Goal: Transaction & Acquisition: Purchase product/service

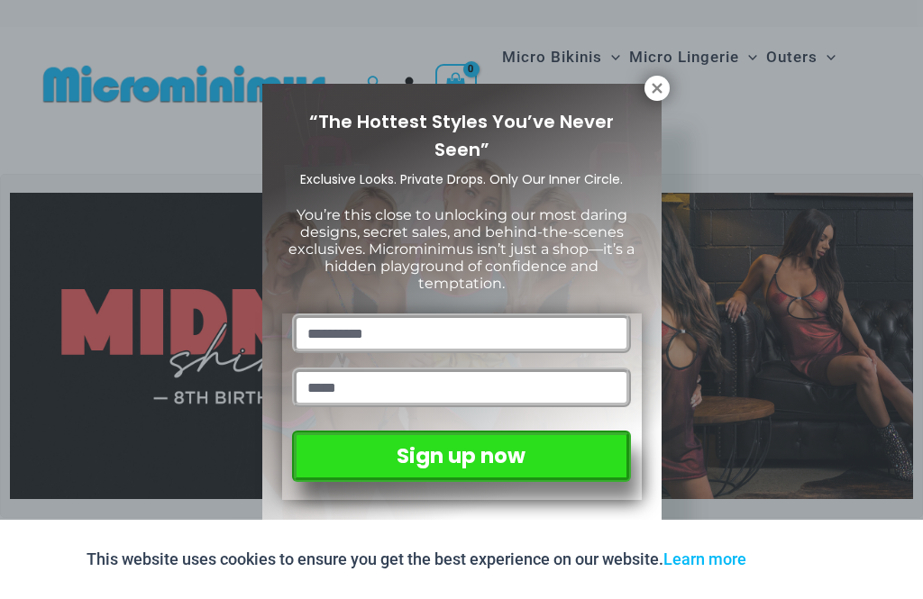
click at [654, 85] on icon at bounding box center [657, 88] width 10 height 10
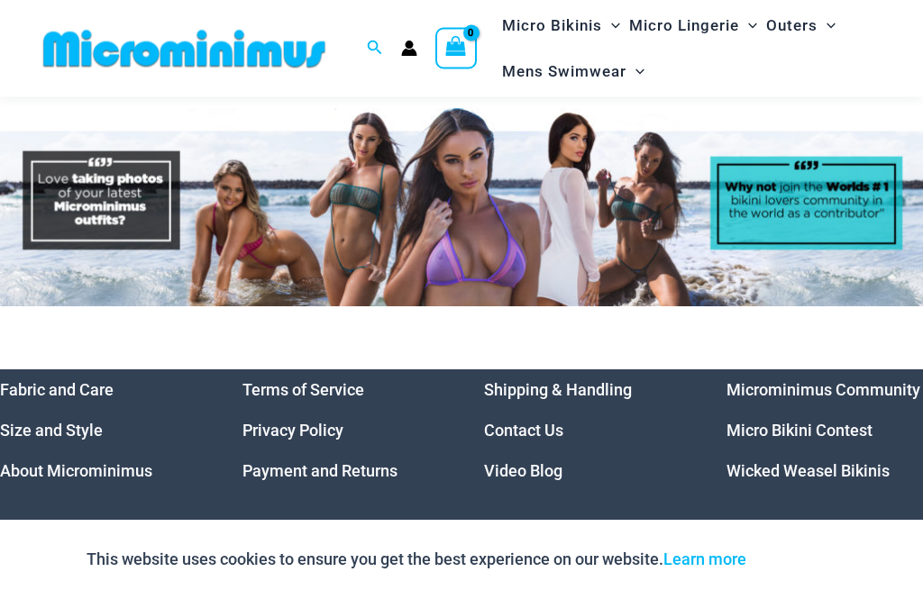
scroll to position [7778, 0]
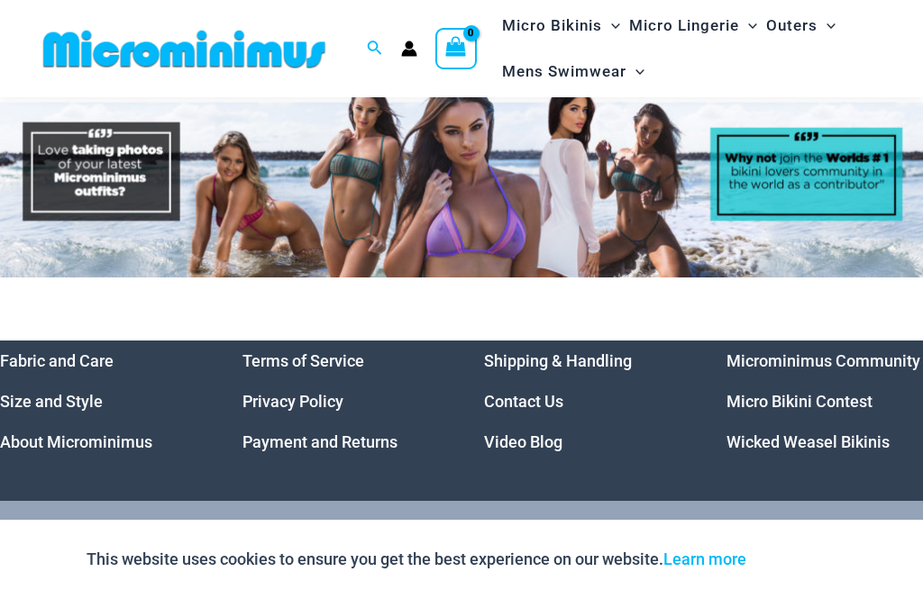
click at [505, 433] on link "Video Blog" at bounding box center [523, 442] width 78 height 19
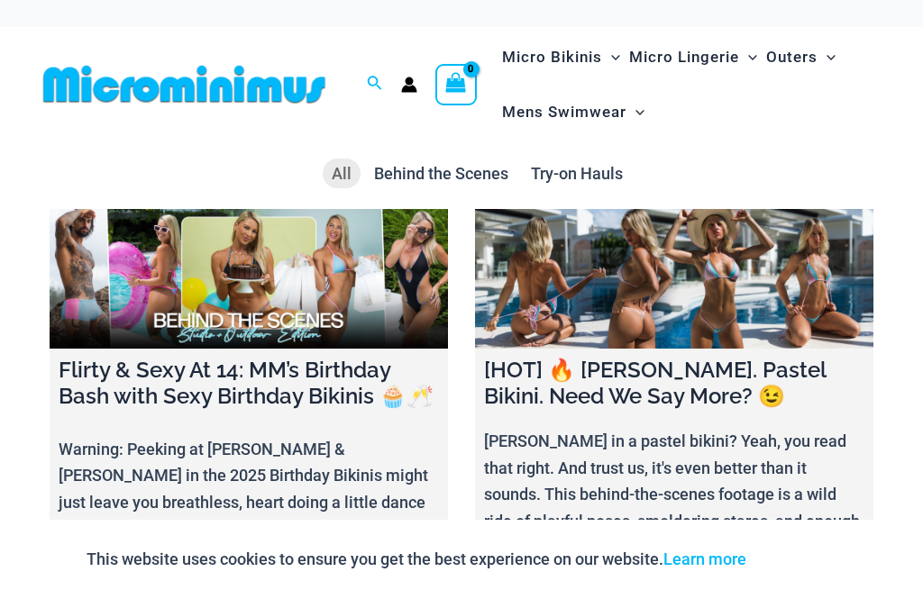
click at [187, 93] on img at bounding box center [184, 84] width 297 height 41
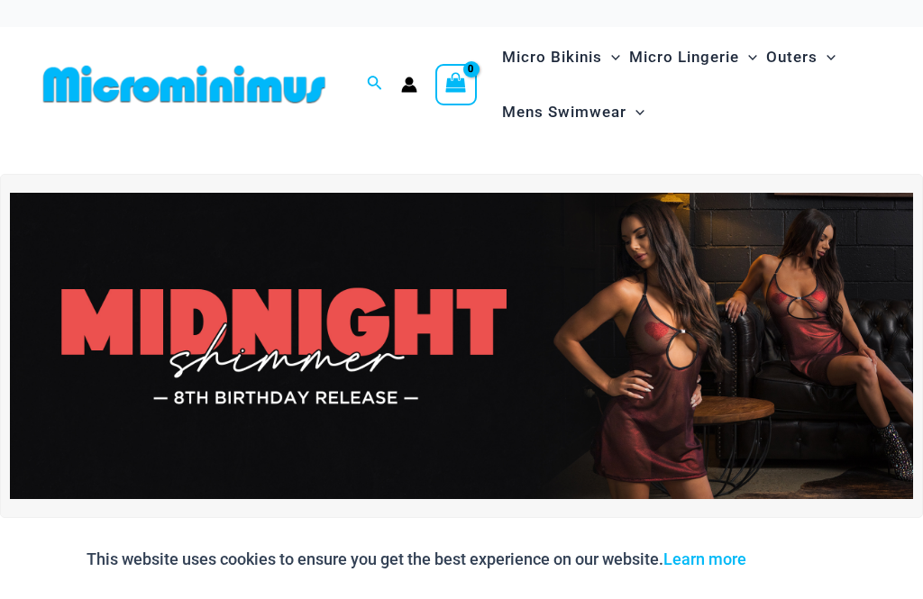
click at [226, 369] on img at bounding box center [461, 346] width 903 height 307
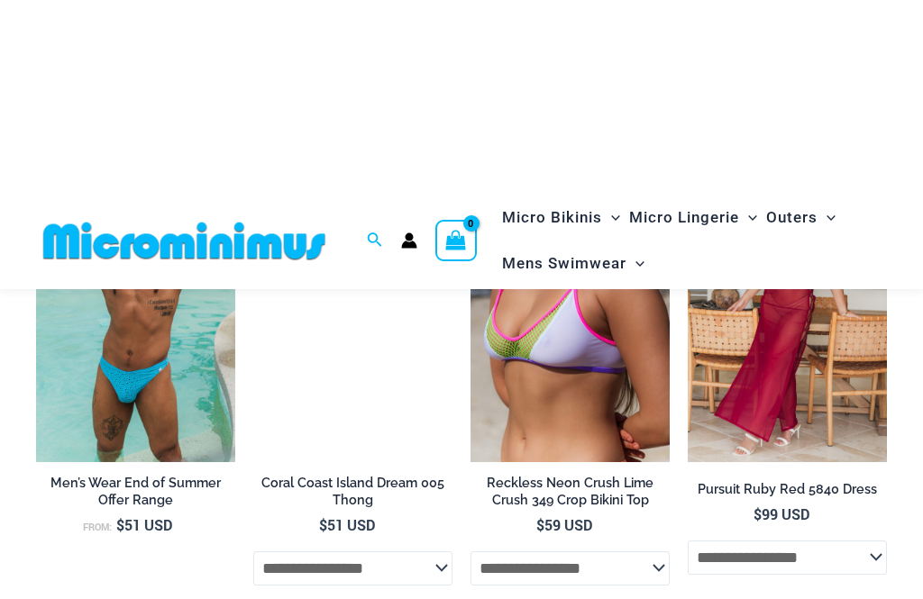
scroll to position [1951, 0]
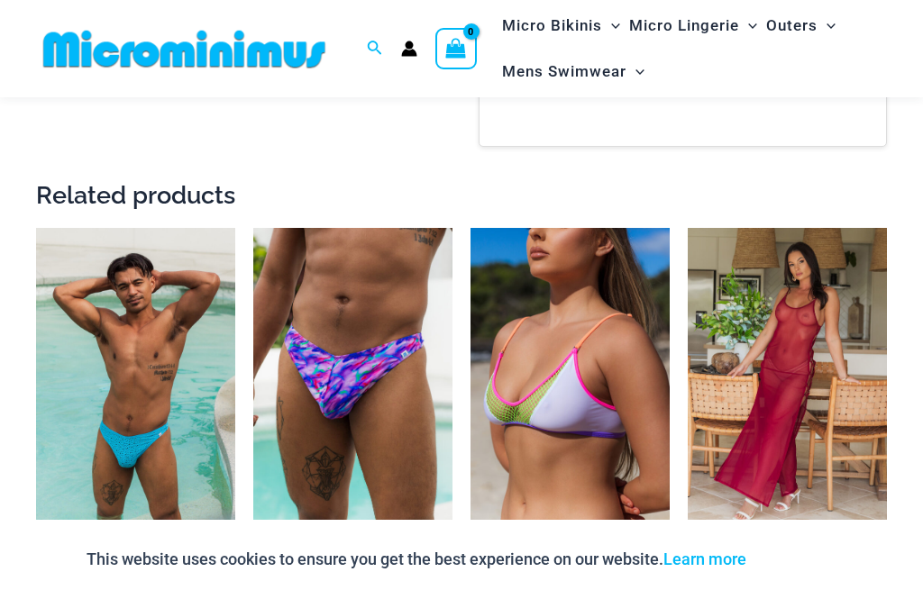
click at [688, 228] on img at bounding box center [688, 228] width 0 height 0
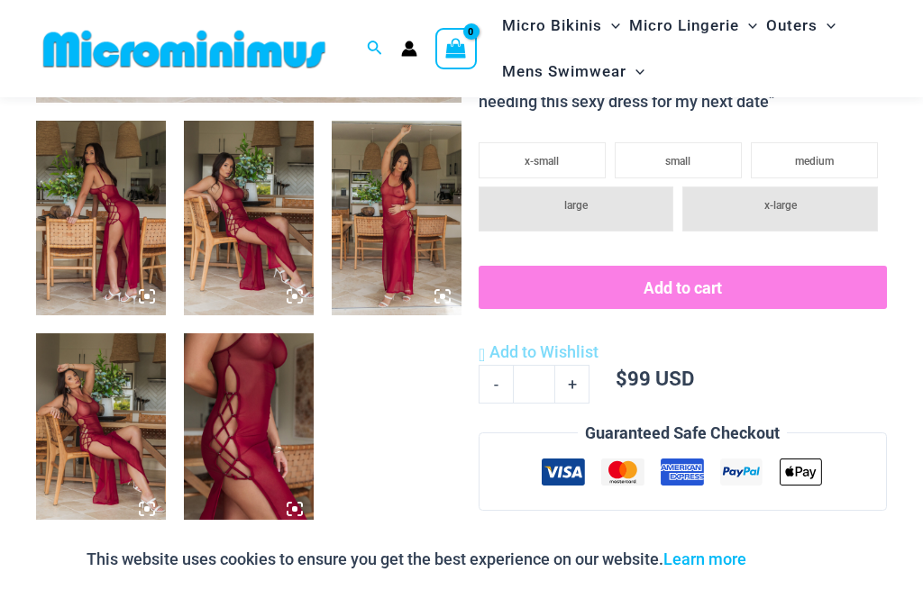
scroll to position [678, 0]
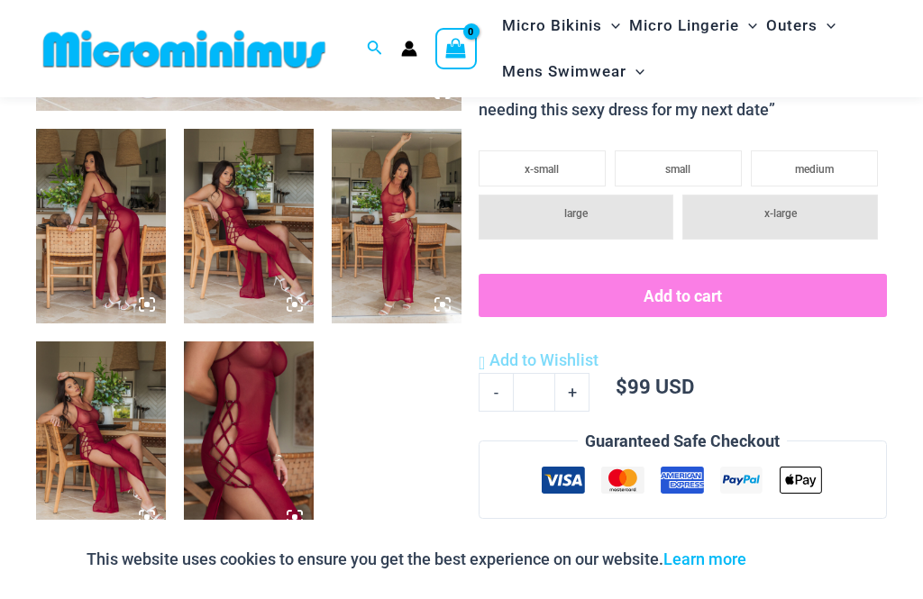
click at [385, 230] on img at bounding box center [397, 226] width 130 height 195
